Goal: Complete application form

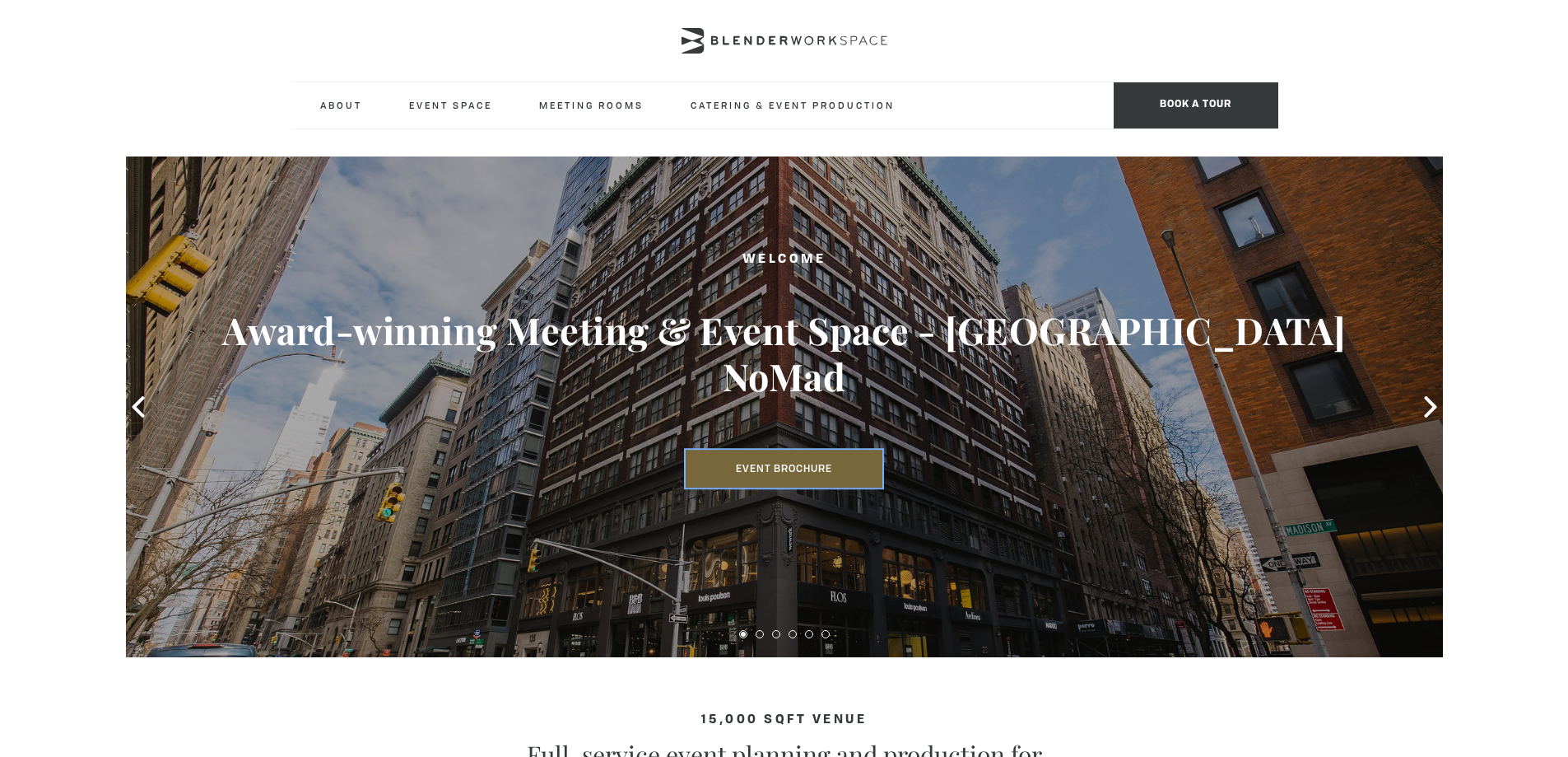
click at [725, 450] on link "Event Brochure" at bounding box center [784, 468] width 197 height 38
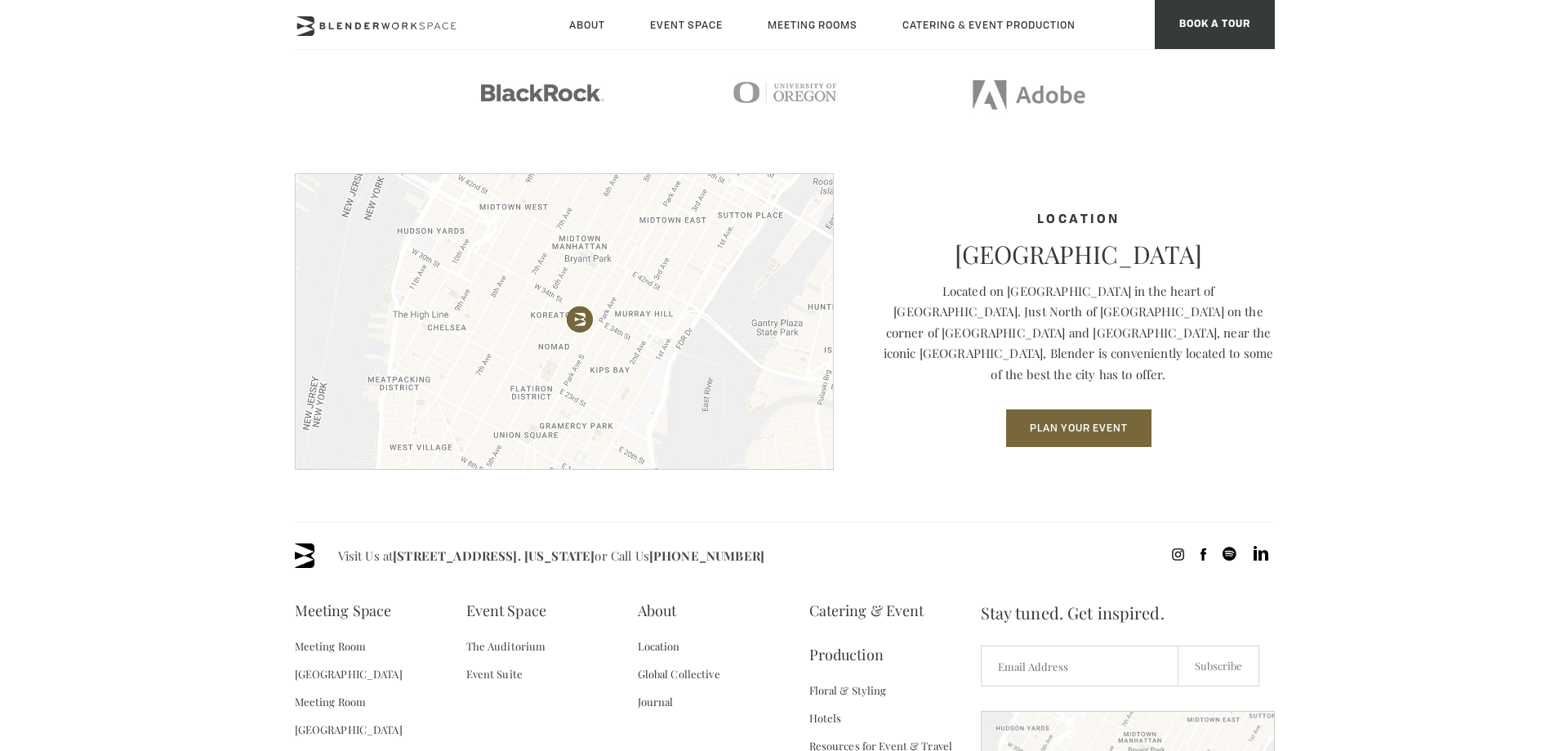
scroll to position [2288, 0]
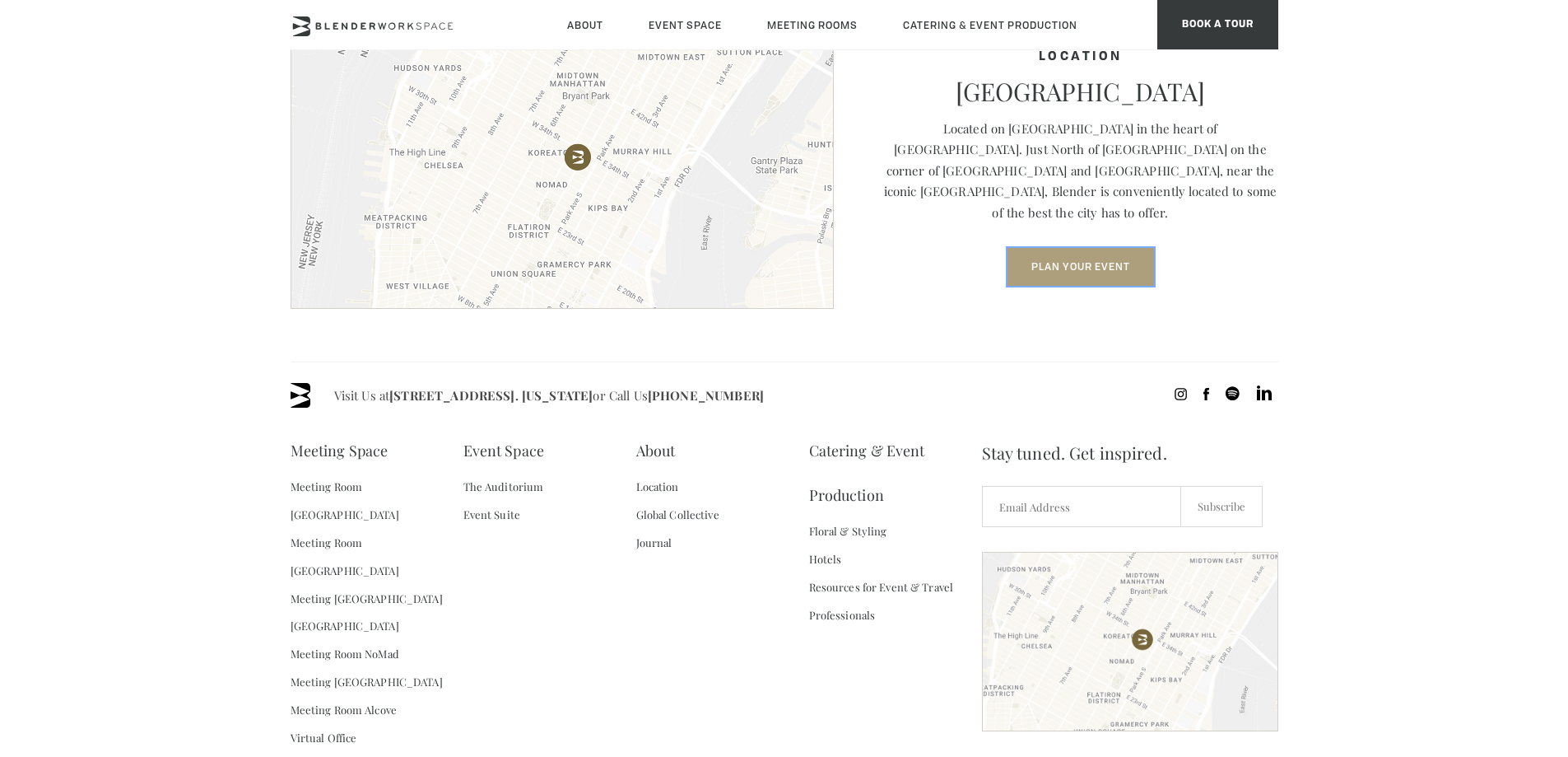
click at [1061, 260] on button "Plan Your Event" at bounding box center [1081, 267] width 147 height 38
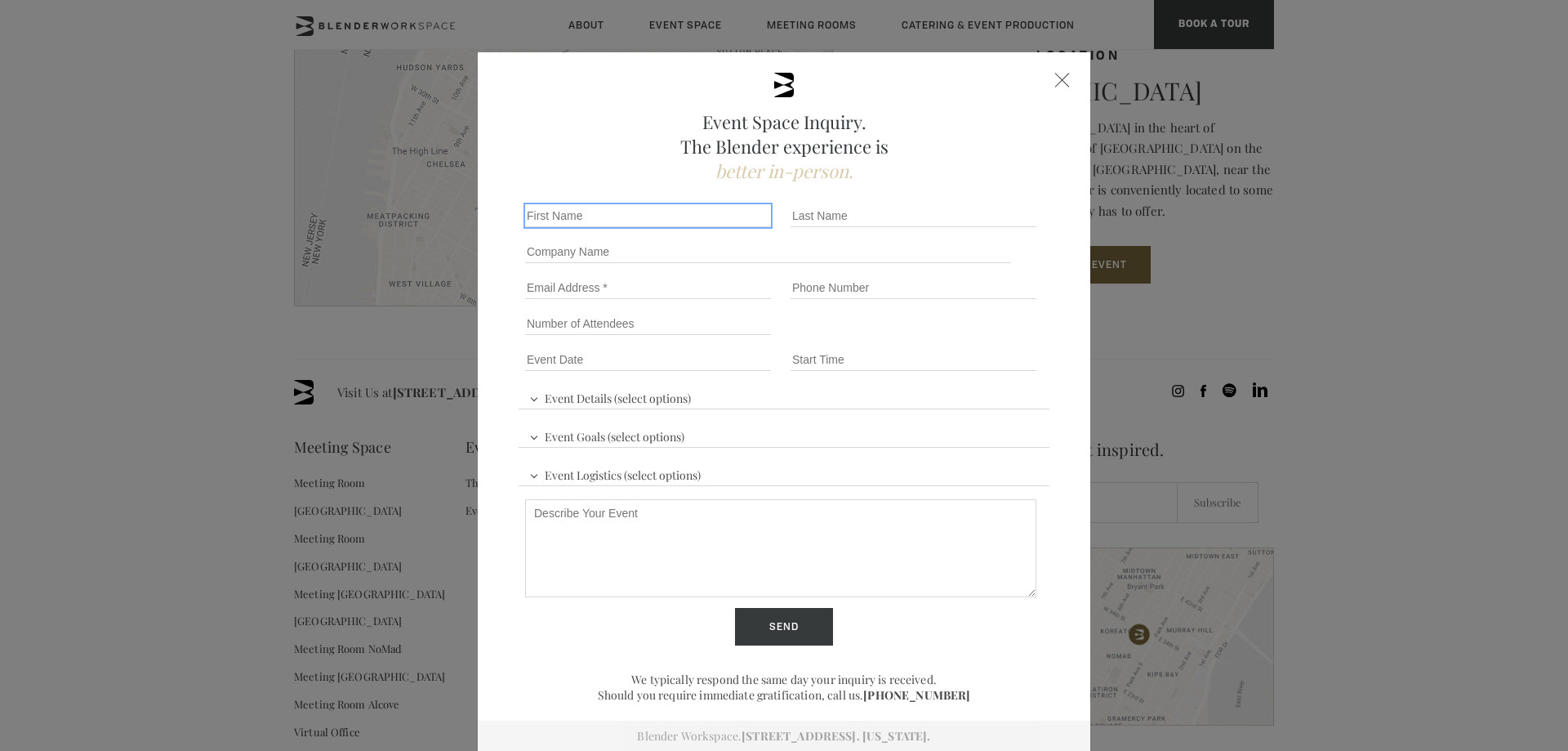
click at [616, 211] on input "First name *" at bounding box center [648, 215] width 246 height 23
type input "Cassie"
click at [799, 219] on input "Last name *" at bounding box center [914, 215] width 246 height 23
type input "Gilston"
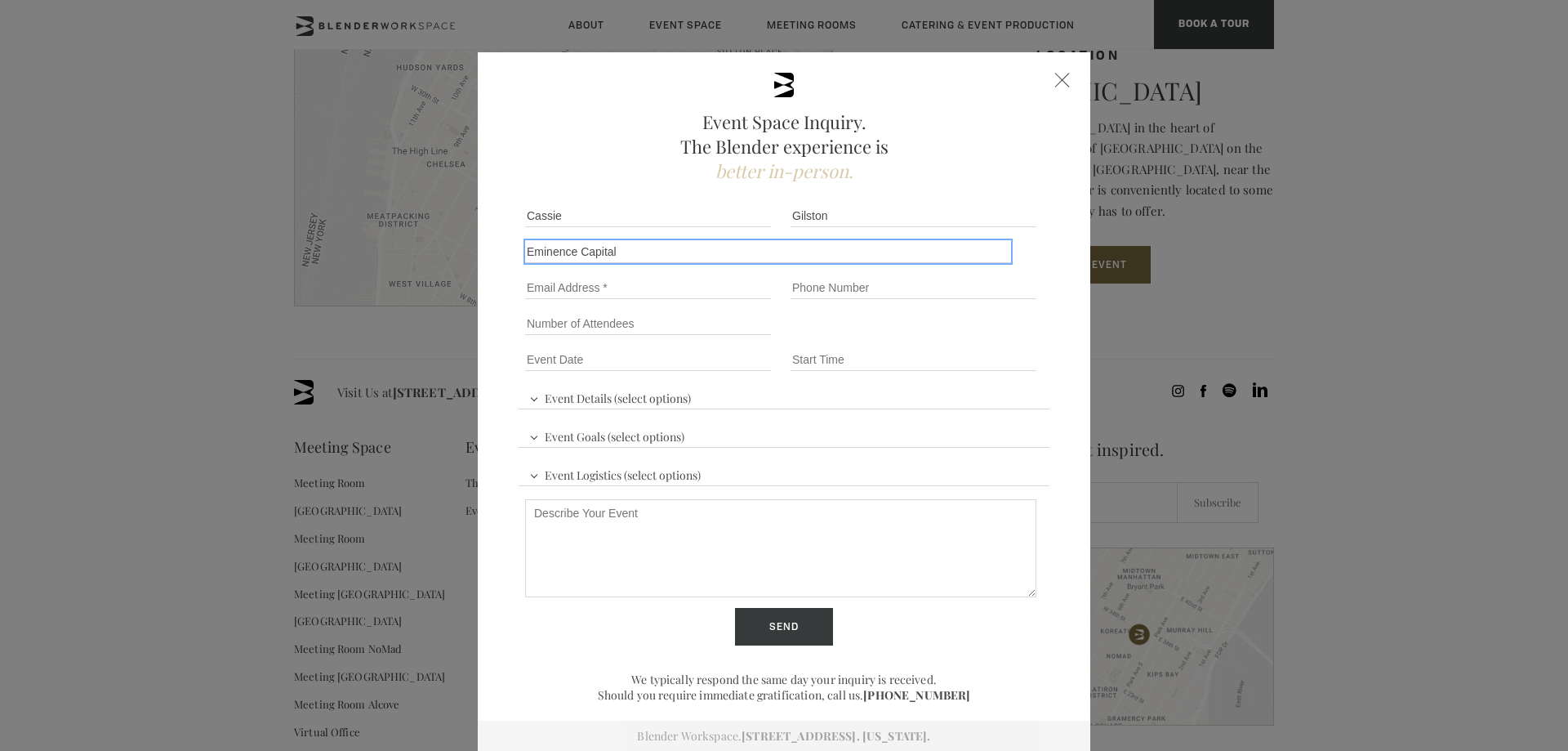
type input "Eminence Capital"
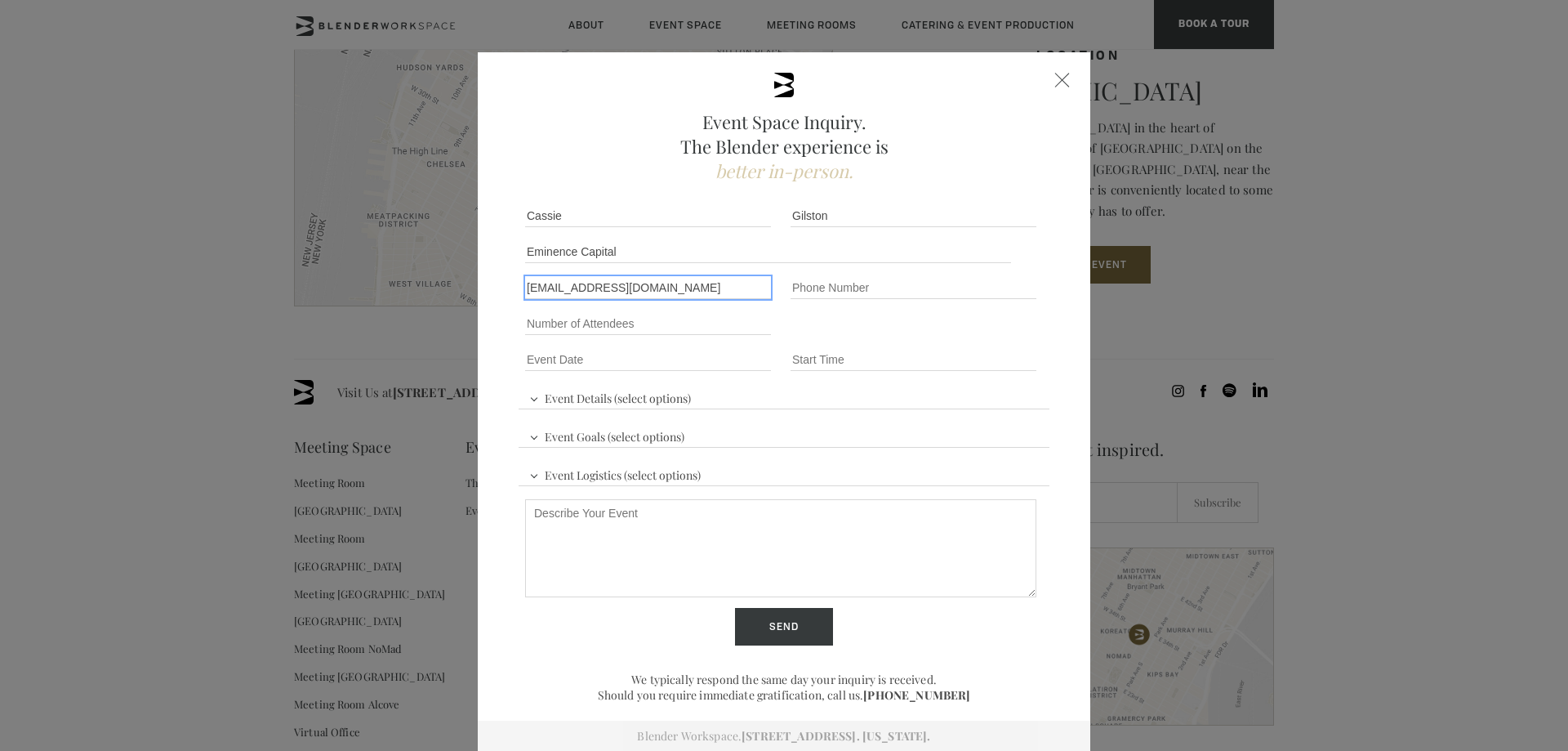
type input "[EMAIL_ADDRESS][DOMAIN_NAME]"
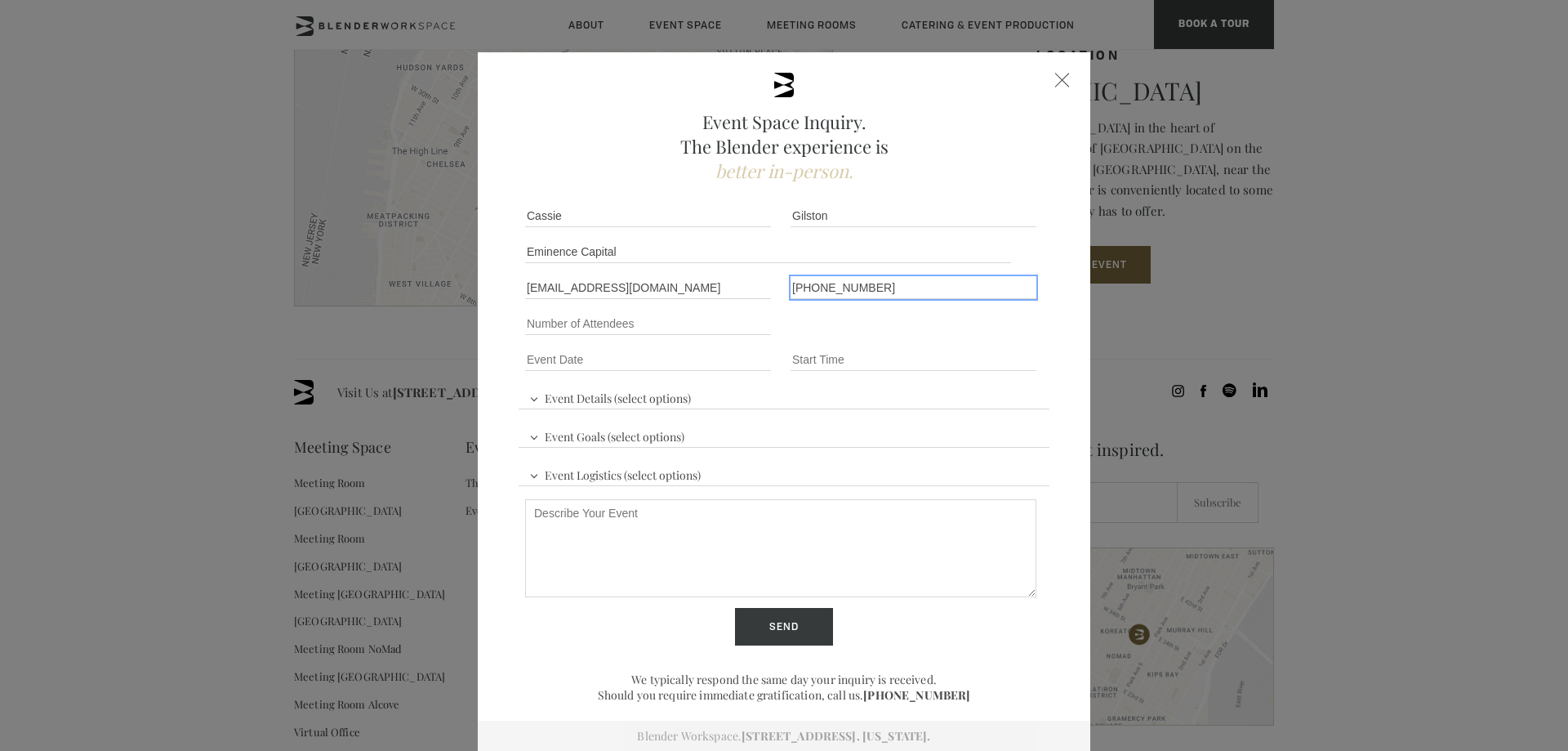
type input "[PHONE_NUMBER]"
click at [637, 330] on input "Number of Attendees" at bounding box center [648, 323] width 246 height 23
click at [640, 328] on input "Number of Attendees" at bounding box center [648, 323] width 246 height 23
type input "100 - 150"
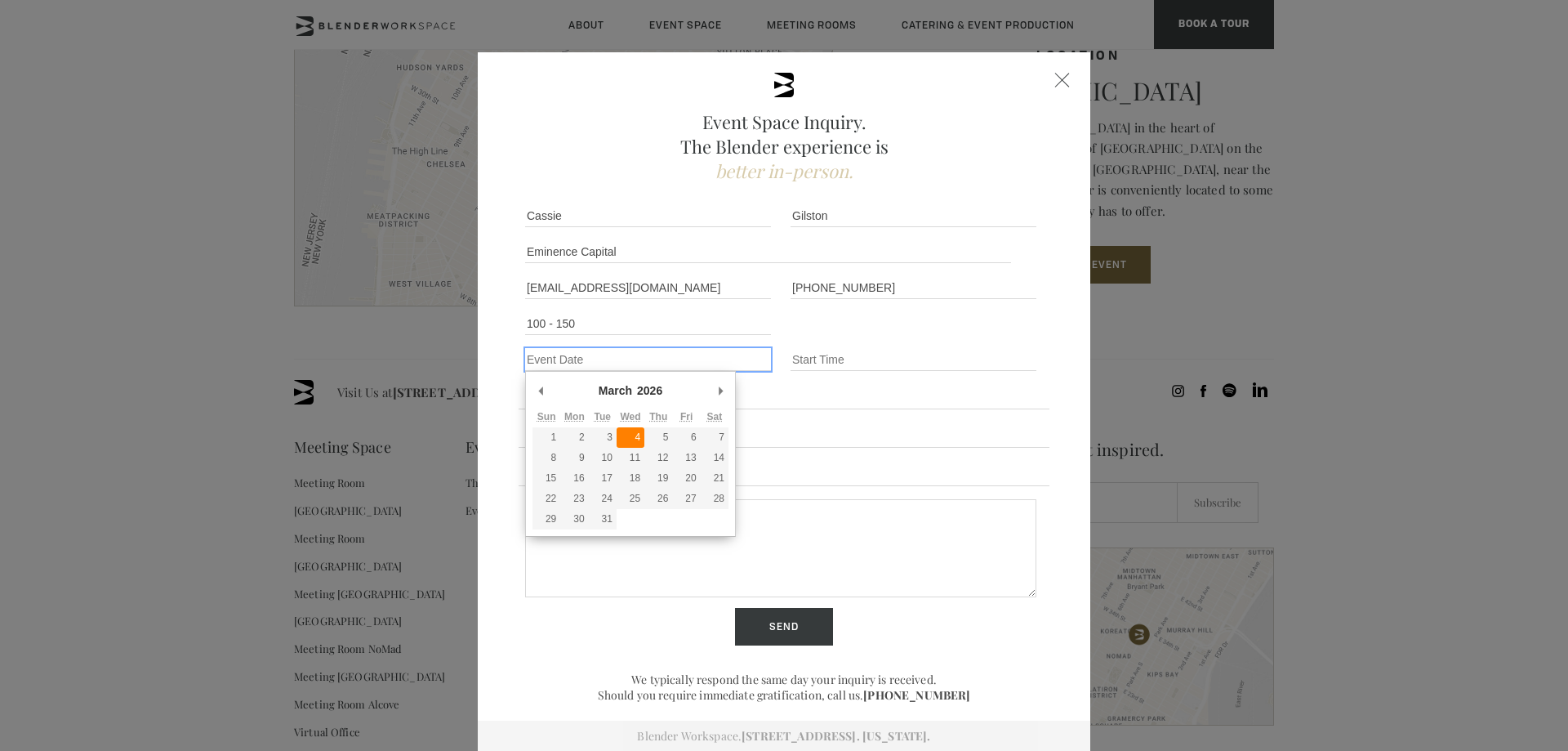
type div "[DATE]"
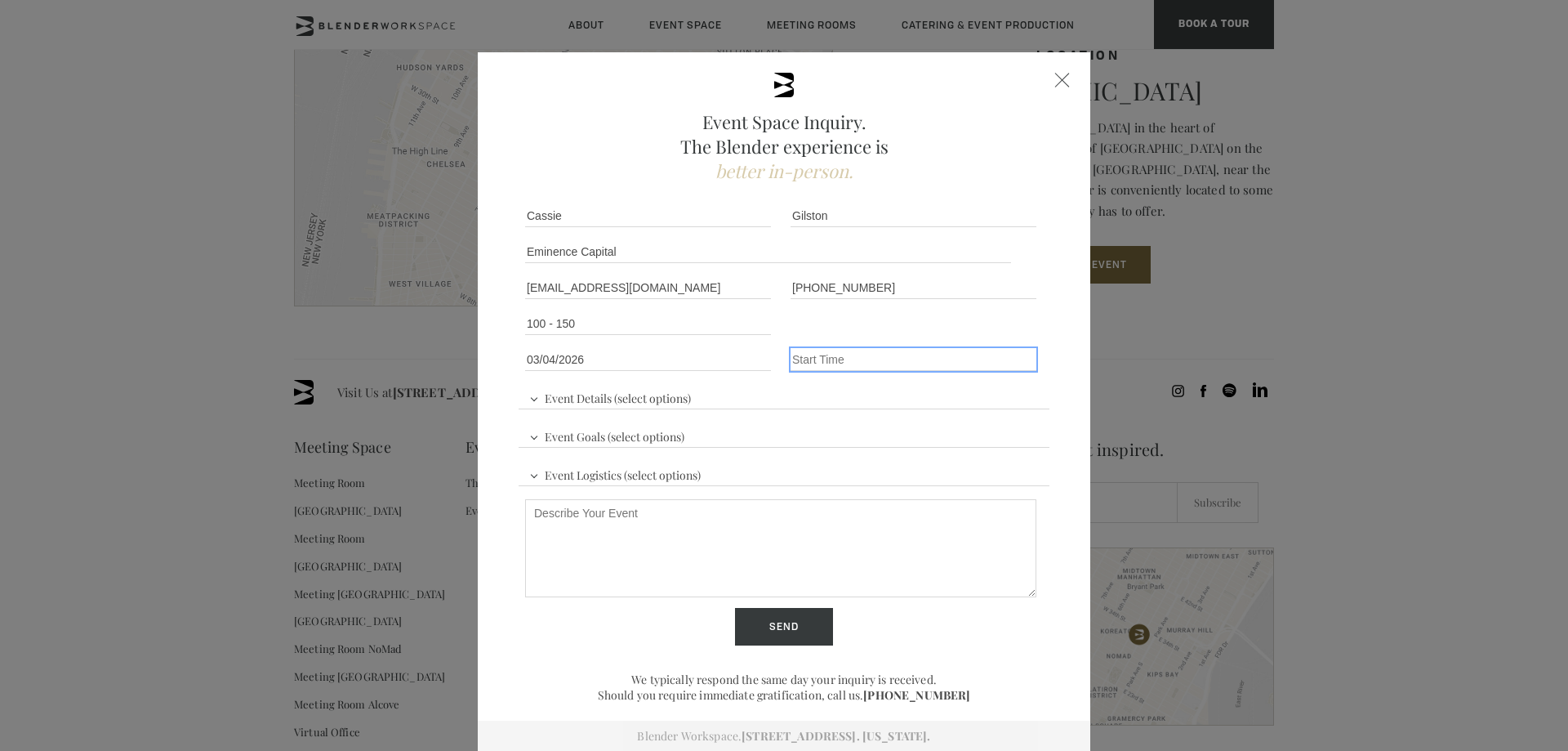
click at [821, 349] on input "Event Time" at bounding box center [914, 359] width 246 height 23
type input "Afternoon"
click at [663, 403] on span "Event Details (select options)" at bounding box center [611, 396] width 170 height 25
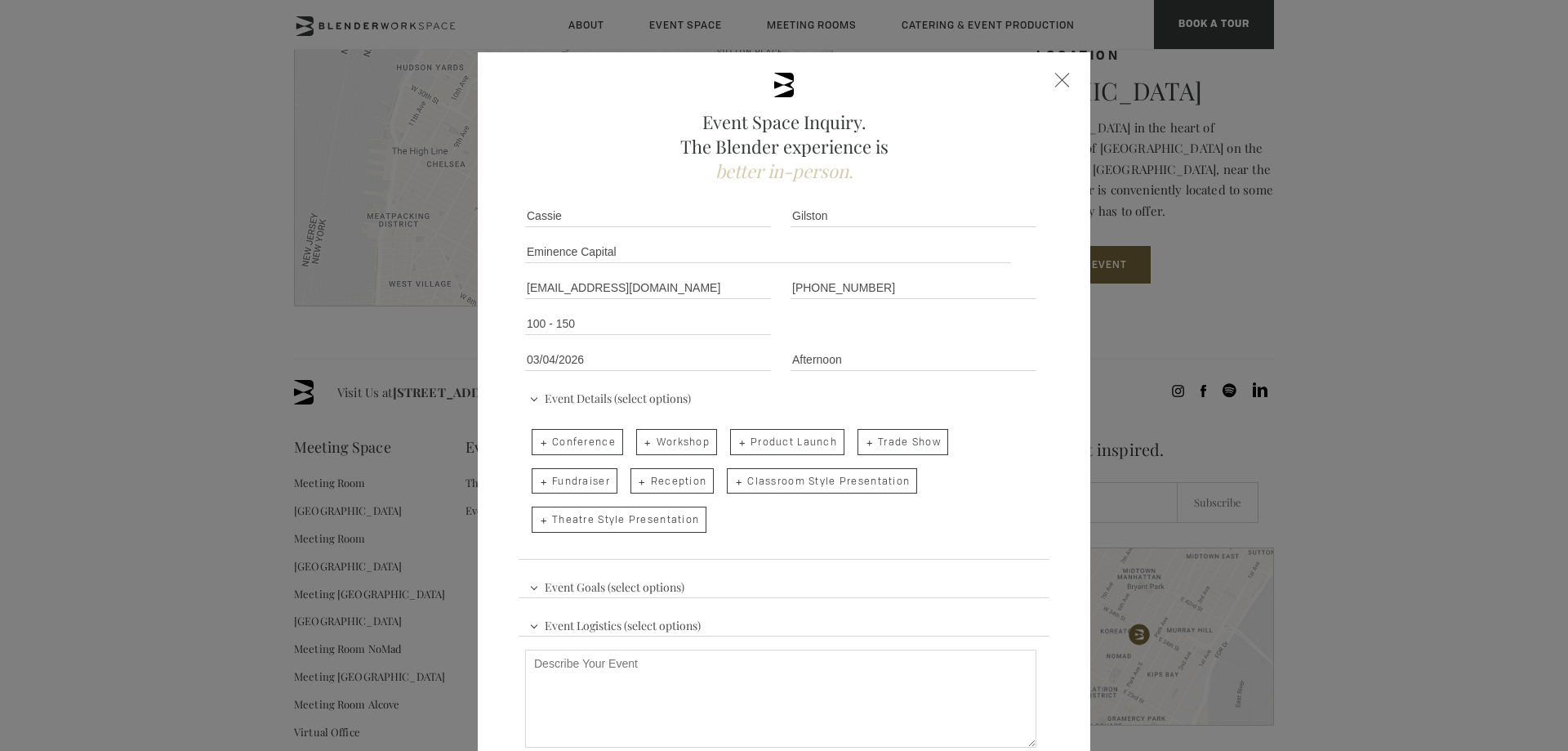
click at [666, 521] on span "Theatre Style Presentation" at bounding box center [619, 519] width 175 height 27
click at [535, 521] on input "Theatre Style Presentation" at bounding box center [531, 511] width 11 height 23
checkbox input "true"
click at [746, 484] on span "Classroom Style Presentation" at bounding box center [822, 481] width 190 height 27
click at [730, 484] on input "Classroom Style Presentation" at bounding box center [726, 473] width 11 height 23
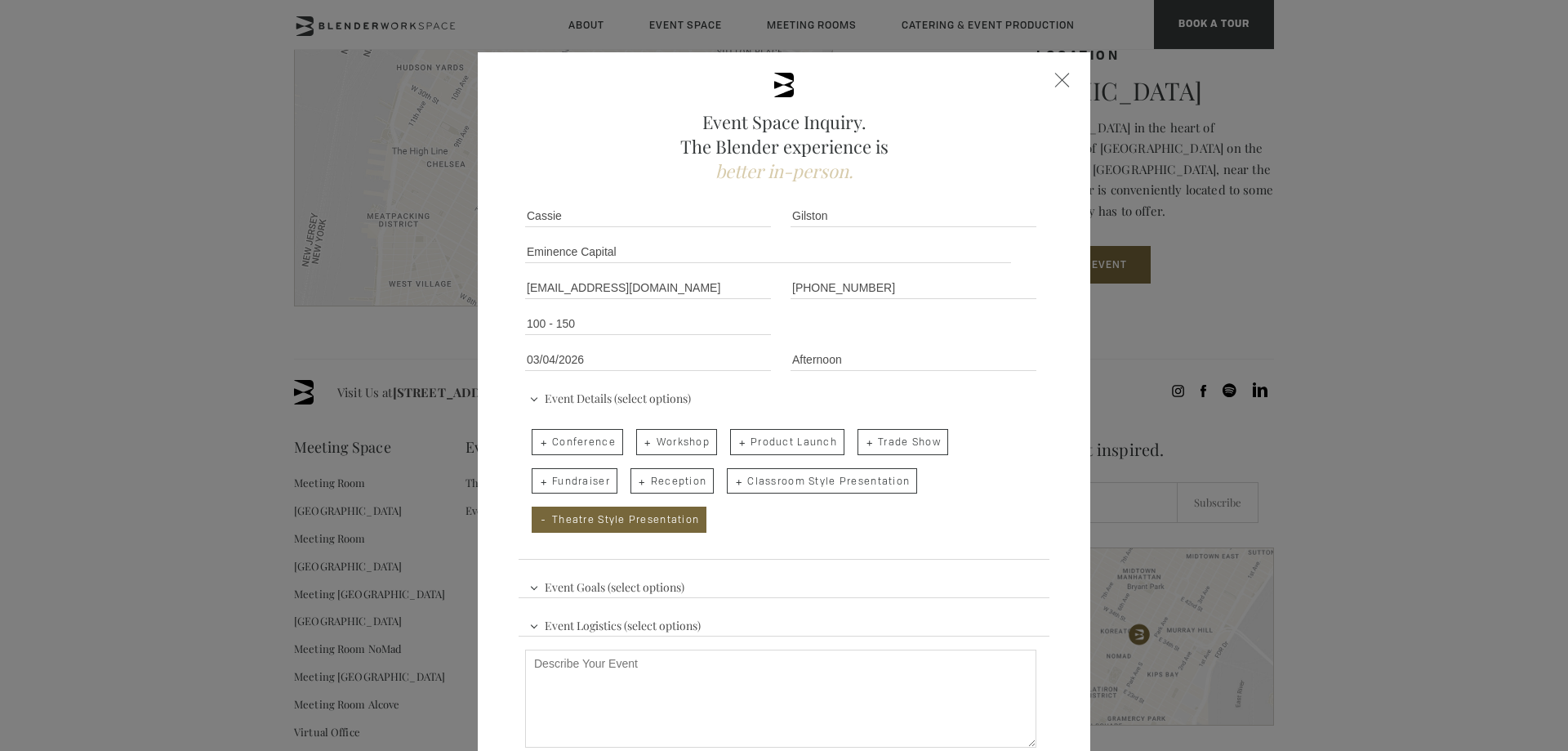
checkbox input "true"
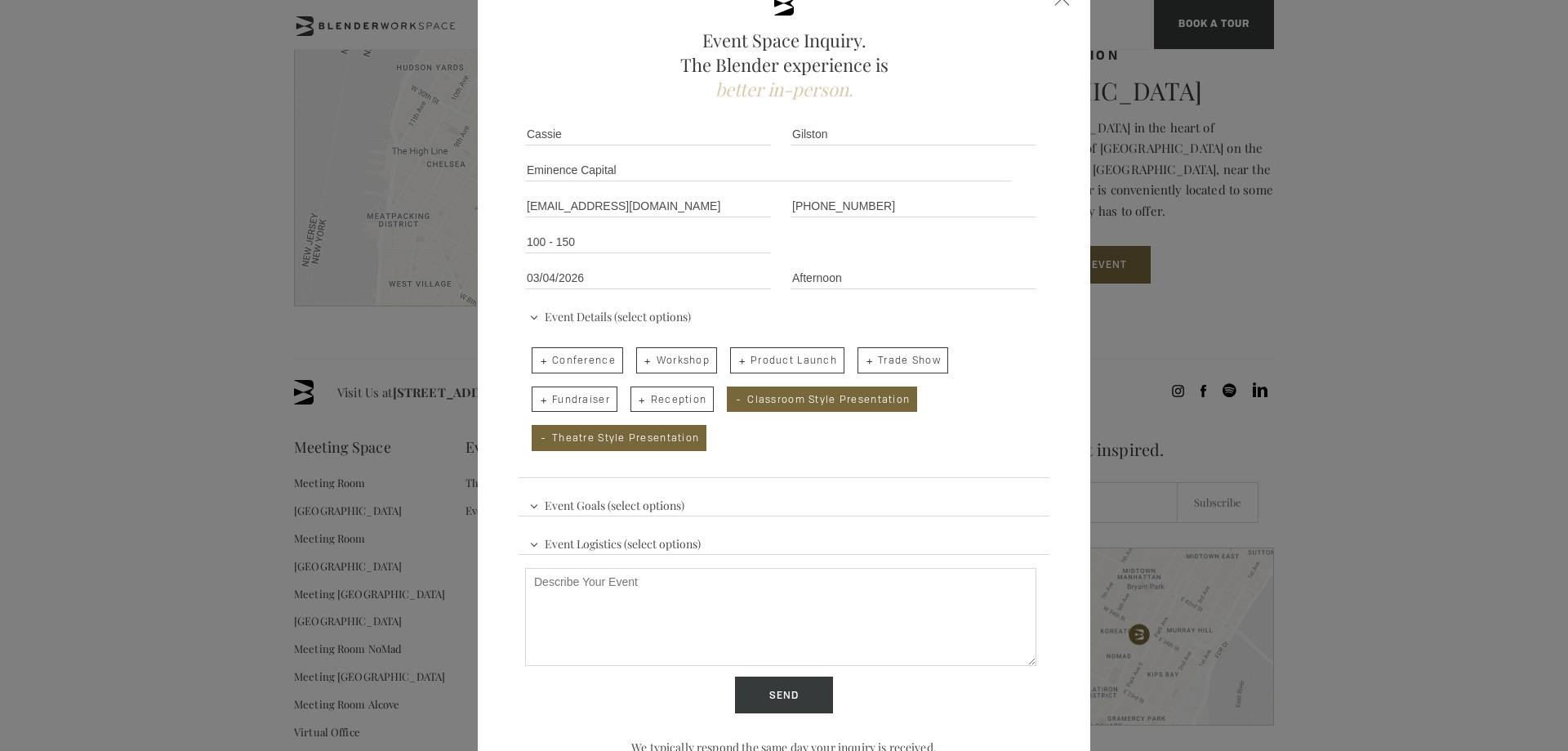
click at [606, 495] on span "Event Goals (select options)" at bounding box center [607, 503] width 163 height 25
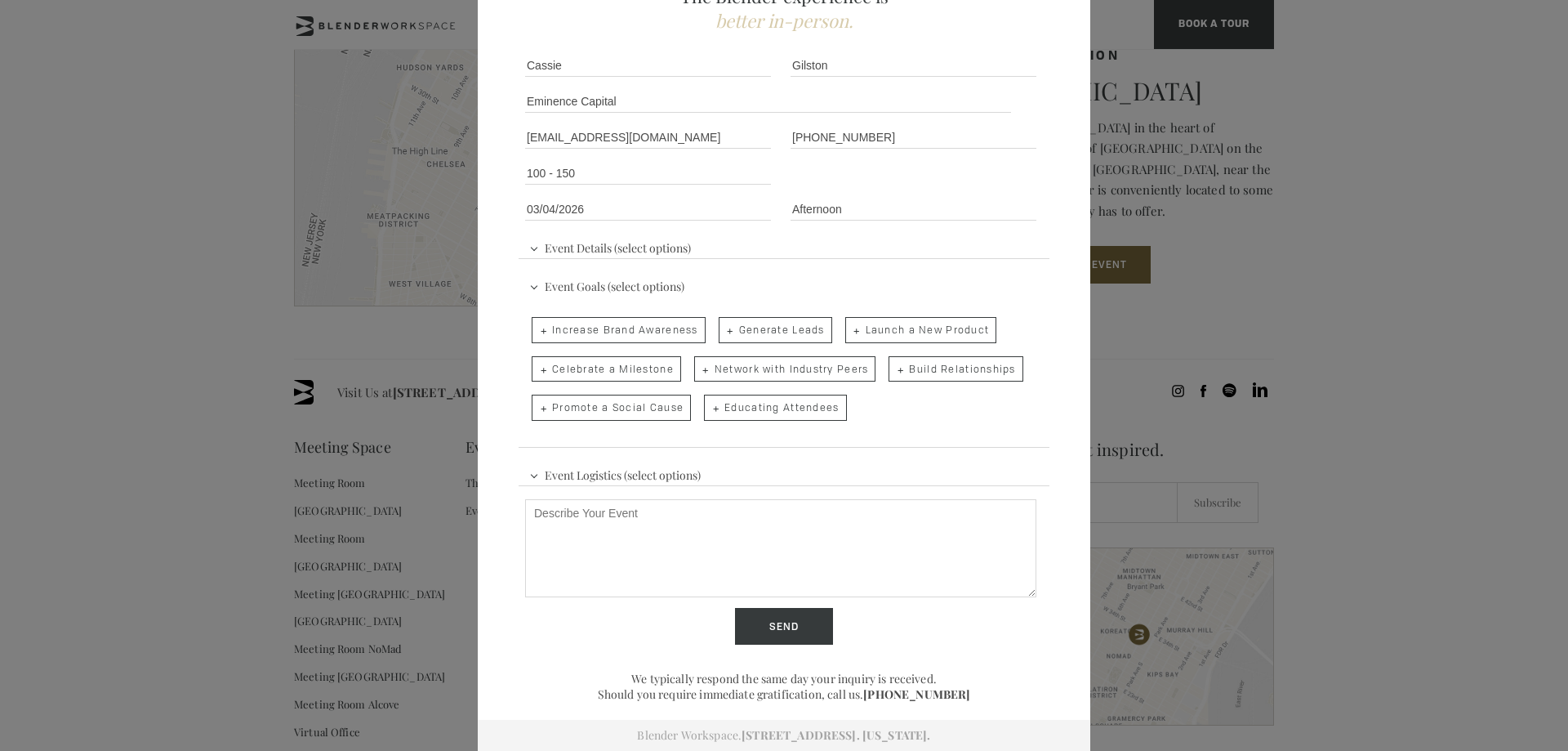
scroll to position [69, 0]
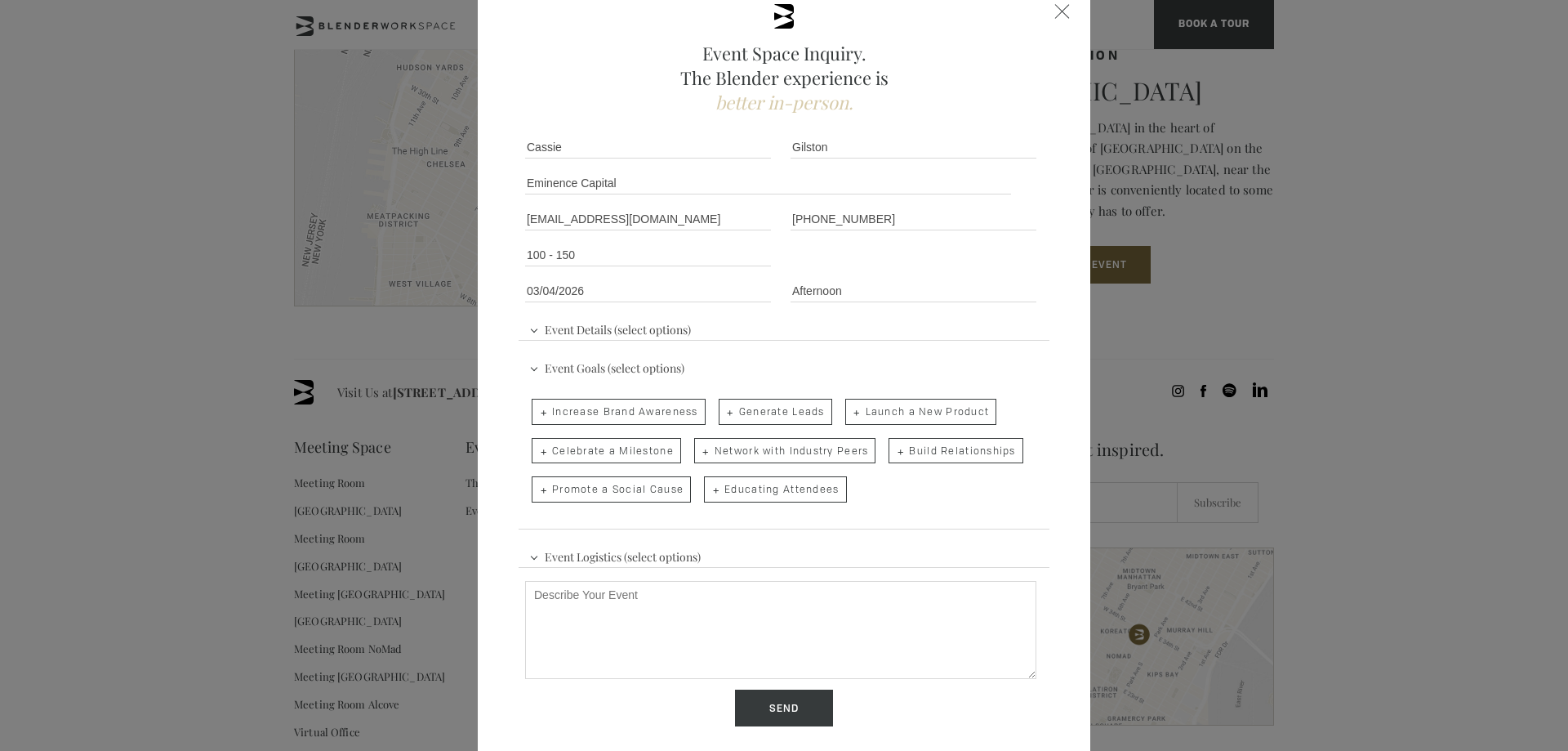
click at [925, 449] on span "Build Relationships" at bounding box center [956, 451] width 134 height 27
click at [892, 449] on input "Build Relationships" at bounding box center [887, 442] width 11 height 23
checkbox input "true"
click at [598, 557] on span "Event Logistics (select options)" at bounding box center [615, 554] width 179 height 25
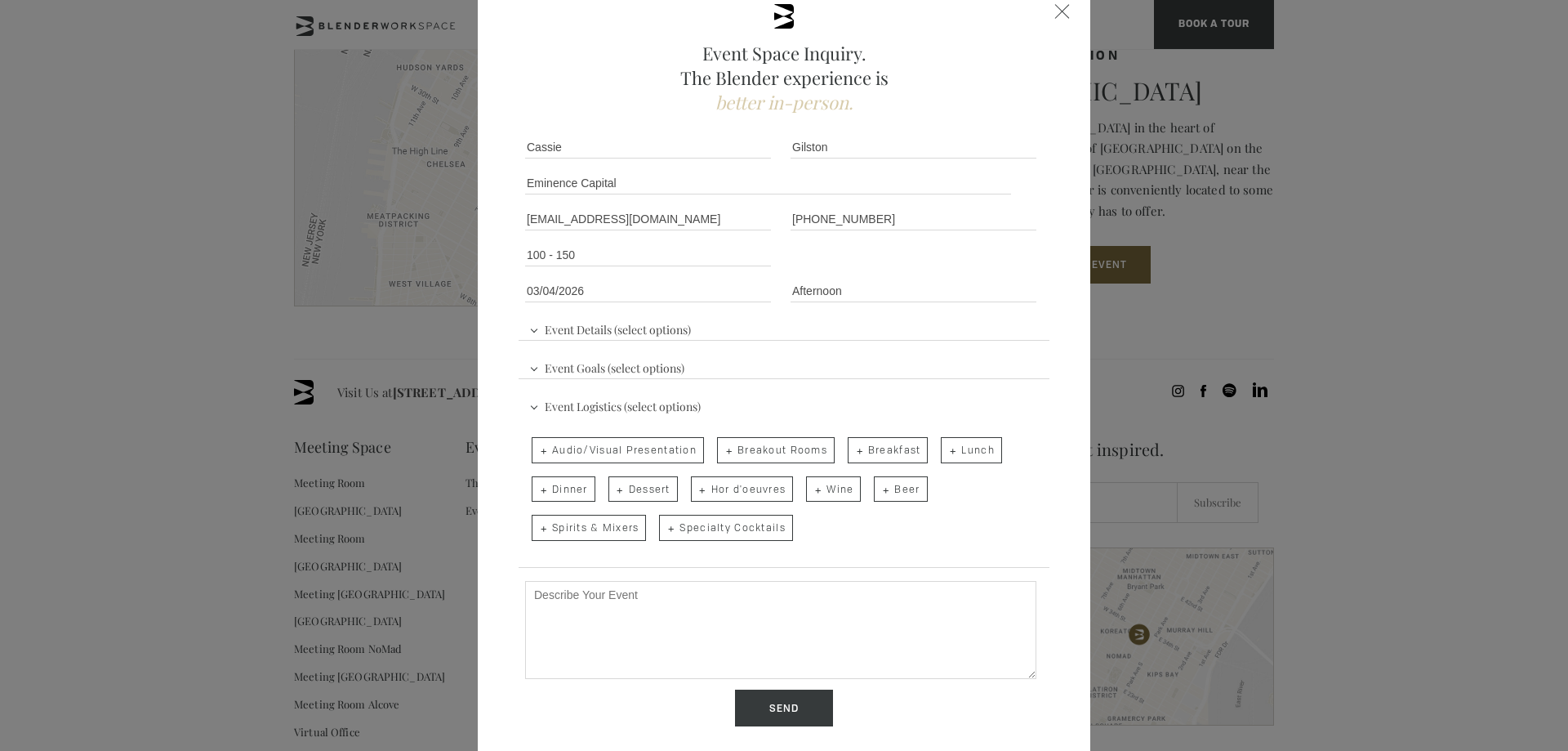
click at [753, 442] on span "Breakout Rooms" at bounding box center [775, 450] width 117 height 27
click at [721, 442] on input "Breakout Rooms" at bounding box center [716, 441] width 11 height 23
checkbox input "true"
click at [647, 443] on span "Audio/Visual Presentation" at bounding box center [618, 450] width 172 height 27
click at [535, 443] on input "Audio/Visual Presentation" at bounding box center [531, 441] width 11 height 23
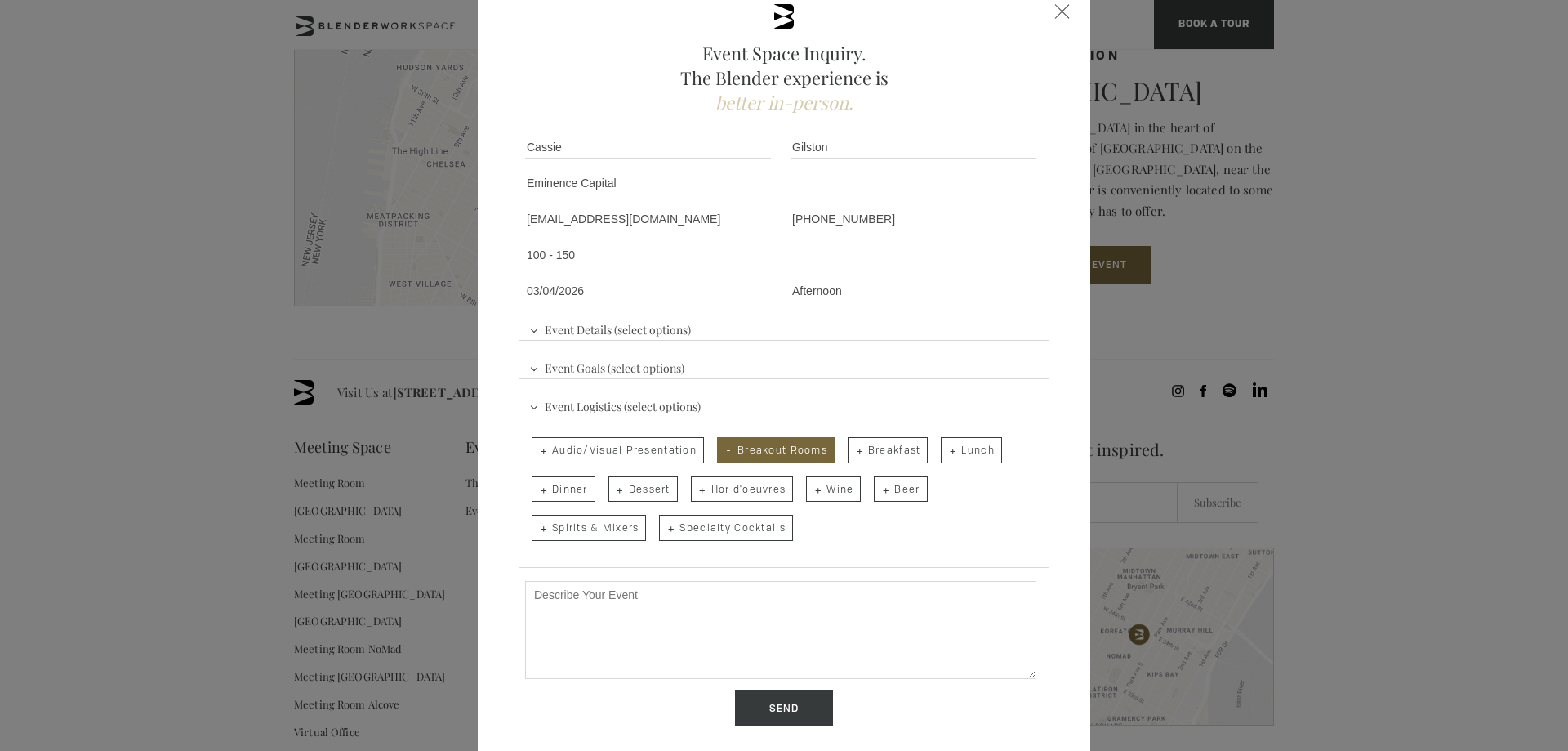
checkbox input "true"
click at [710, 499] on span "Hor d'oeuvres" at bounding box center [742, 489] width 103 height 27
click at [695, 493] on input "Hor d'oeuvres" at bounding box center [690, 481] width 11 height 23
checkbox input "true"
click at [734, 532] on span "Specialty Cocktails" at bounding box center [725, 528] width 133 height 27
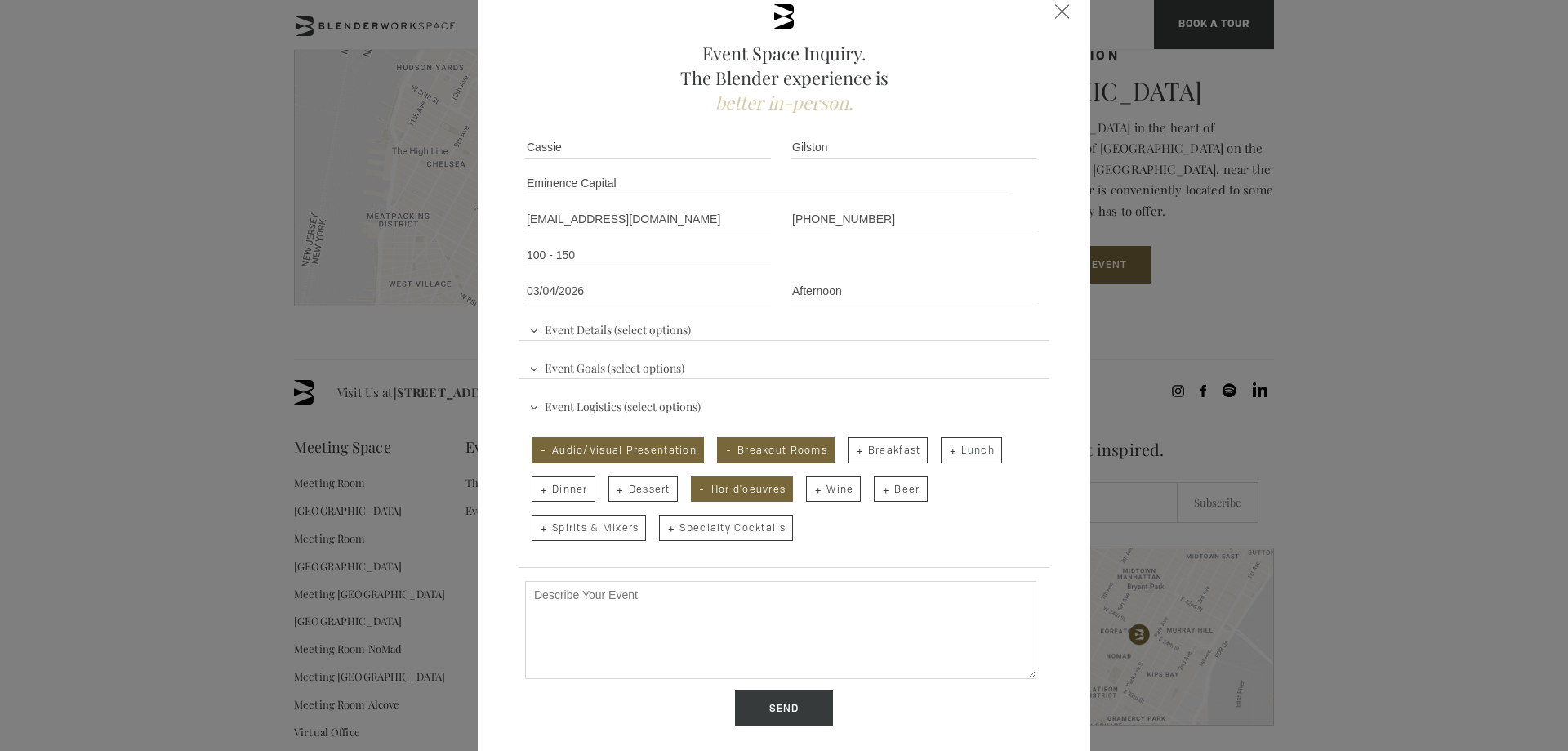
click at [663, 531] on input "Specialty Cocktails" at bounding box center [658, 519] width 11 height 23
checkbox input "true"
click at [713, 605] on textarea "Describe Your Event" at bounding box center [781, 629] width 511 height 98
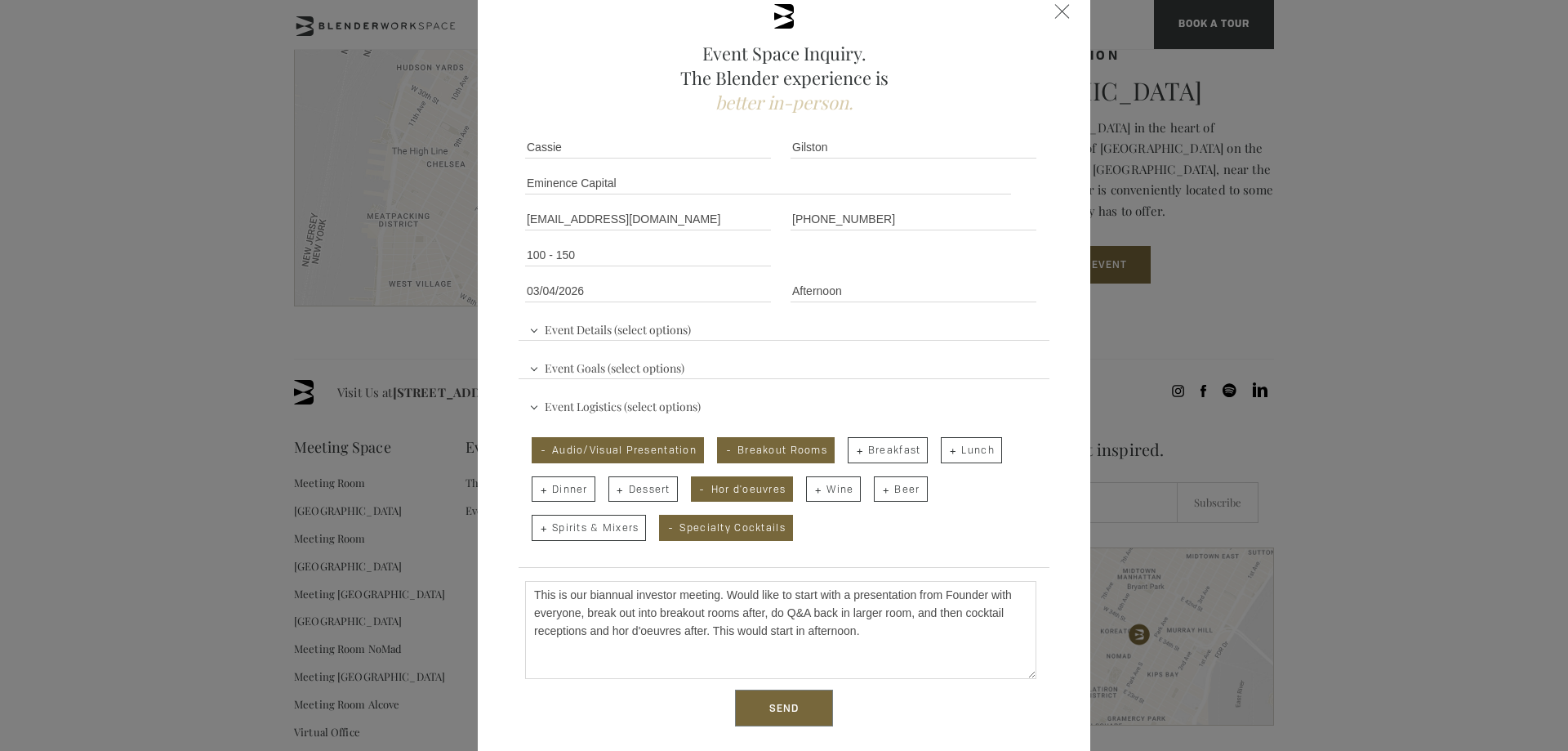
type textarea "This is our biannual investor meeting. Would like to start with a presentation …"
click at [755, 724] on input "Send" at bounding box center [784, 708] width 98 height 38
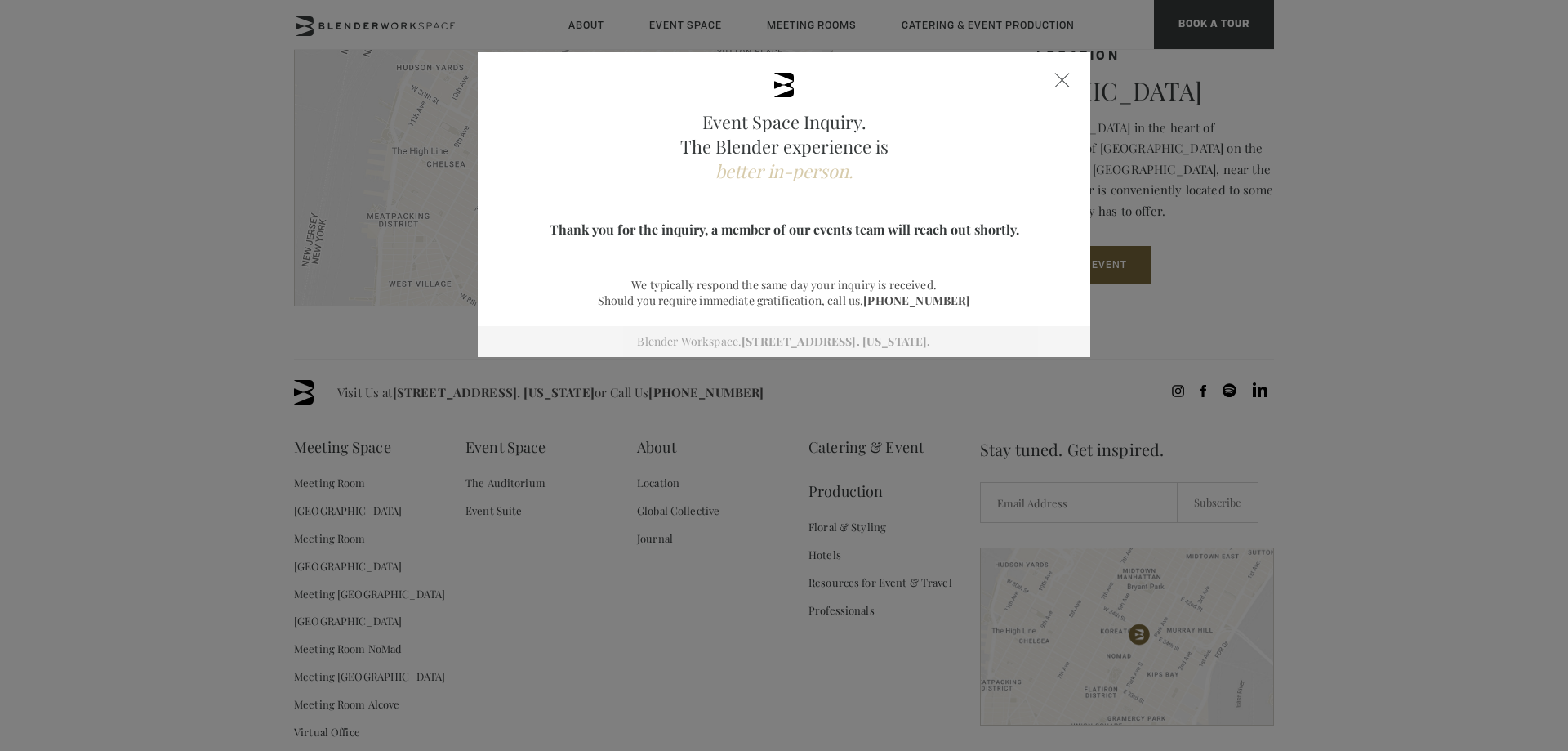
scroll to position [0, 0]
